Goal: Task Accomplishment & Management: Complete application form

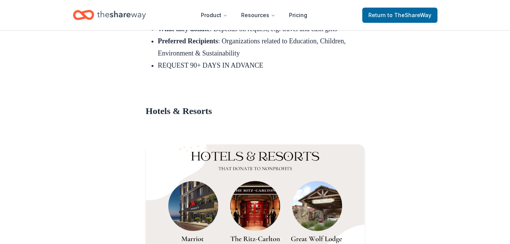
scroll to position [912, 0]
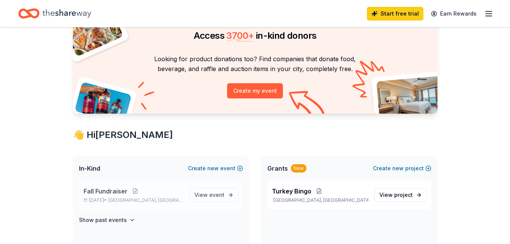
scroll to position [76, 0]
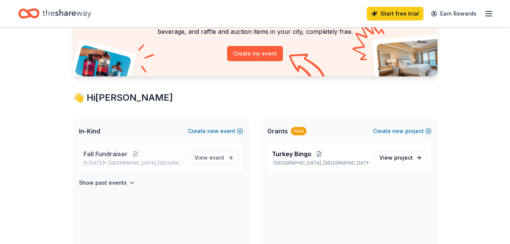
click at [103, 155] on span "Fall Fundraiser" at bounding box center [106, 153] width 44 height 9
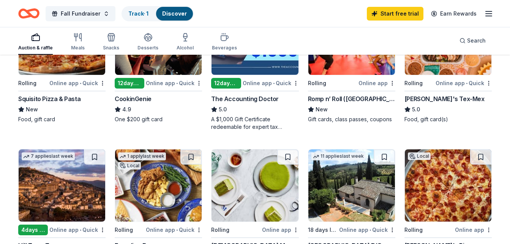
scroll to position [114, 0]
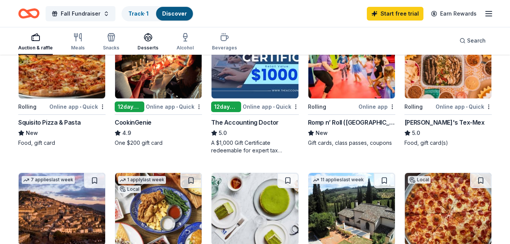
click at [153, 41] on div "button" at bounding box center [148, 37] width 21 height 9
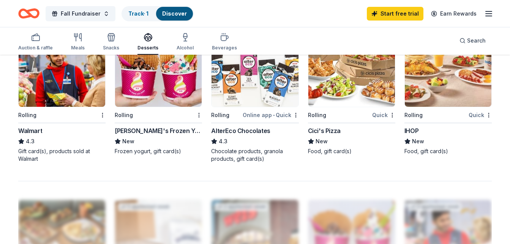
scroll to position [570, 0]
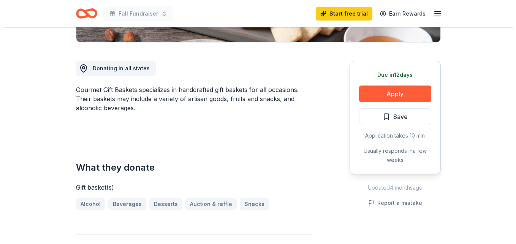
scroll to position [190, 0]
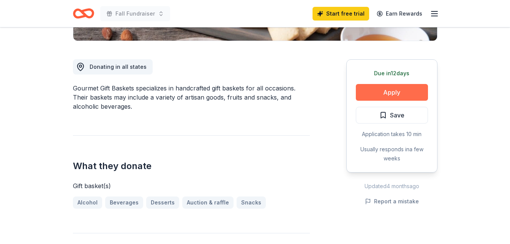
click at [393, 93] on button "Apply" at bounding box center [392, 92] width 72 height 17
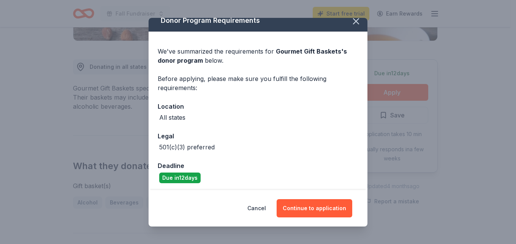
scroll to position [10, 0]
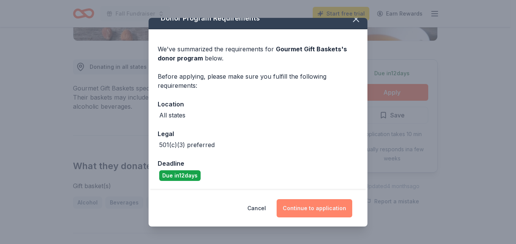
click at [330, 208] on button "Continue to application" at bounding box center [315, 208] width 76 height 18
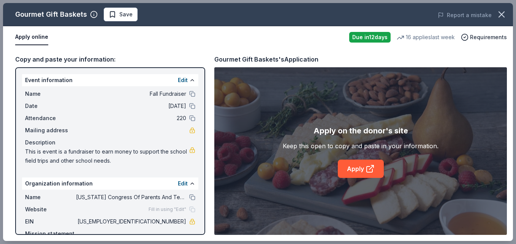
click at [190, 94] on div "Name Fall Fundraiser Date [DATE] Attendance 220 Mailing address Description Thi…" at bounding box center [110, 127] width 176 height 82
drag, startPoint x: 188, startPoint y: 106, endPoint x: 184, endPoint y: 92, distance: 14.6
click at [187, 103] on div "Date 10/28/25" at bounding box center [110, 105] width 170 height 9
click at [189, 93] on button at bounding box center [192, 94] width 6 height 6
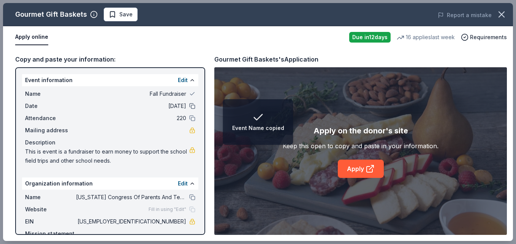
click at [189, 105] on button at bounding box center [192, 106] width 6 height 6
click at [189, 119] on button at bounding box center [192, 118] width 6 height 6
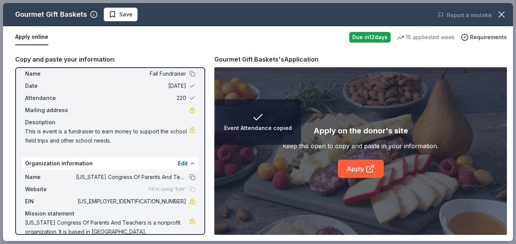
scroll to position [38, 0]
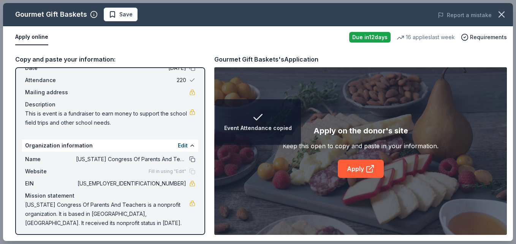
click at [189, 159] on button at bounding box center [192, 159] width 6 height 6
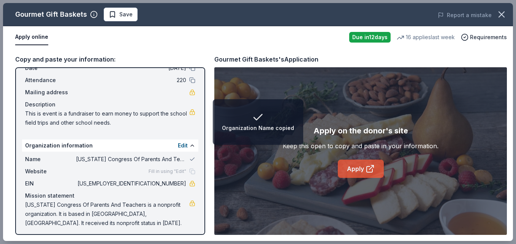
click at [356, 169] on link "Apply" at bounding box center [361, 169] width 46 height 18
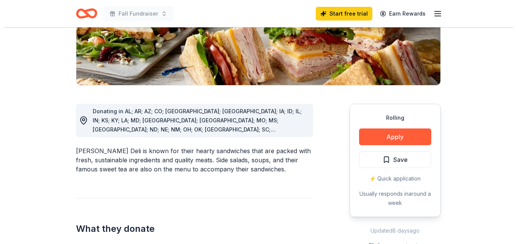
scroll to position [152, 0]
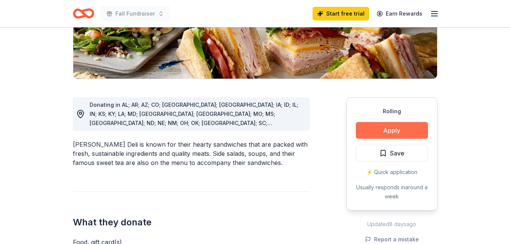
click at [387, 127] on button "Apply" at bounding box center [392, 130] width 72 height 17
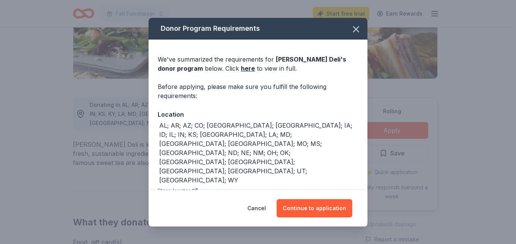
drag, startPoint x: 313, startPoint y: 206, endPoint x: 307, endPoint y: 194, distance: 12.7
click at [313, 206] on button "Continue to application" at bounding box center [315, 208] width 76 height 18
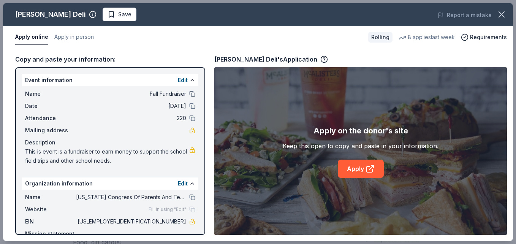
click at [189, 93] on button at bounding box center [192, 94] width 6 height 6
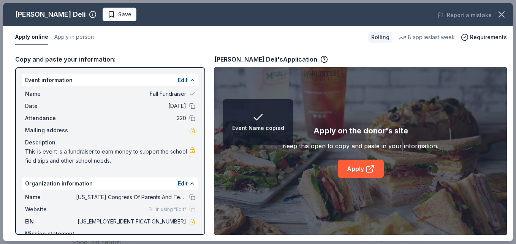
click at [190, 106] on div "Name Fall Fundraiser Date [DATE] Attendance 220 Mailing address Description Thi…" at bounding box center [110, 127] width 176 height 82
click at [189, 118] on button at bounding box center [192, 118] width 6 height 6
click at [189, 108] on button at bounding box center [192, 106] width 6 height 6
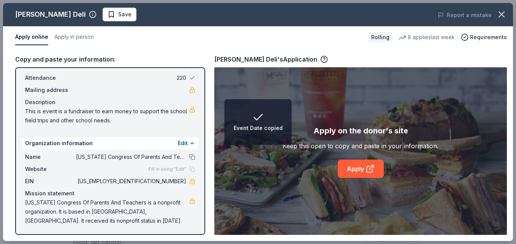
scroll to position [41, 0]
click at [189, 157] on button at bounding box center [192, 156] width 6 height 6
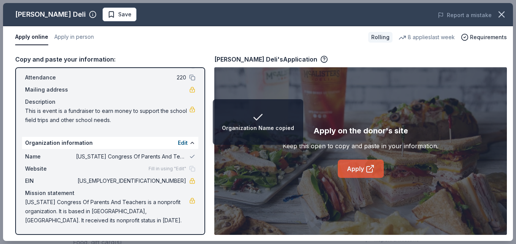
click at [354, 170] on link "Apply" at bounding box center [361, 169] width 46 height 18
